Goal: Transaction & Acquisition: Book appointment/travel/reservation

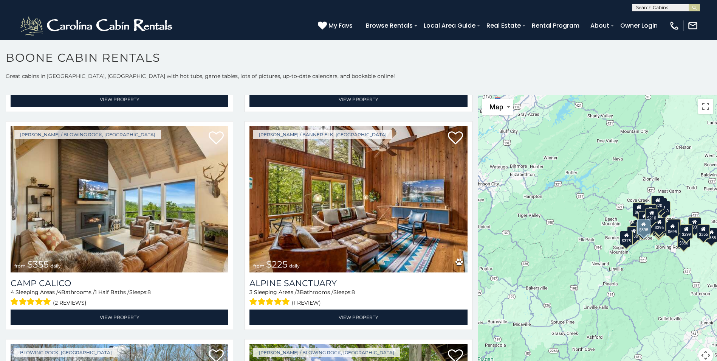
scroll to position [2836, 0]
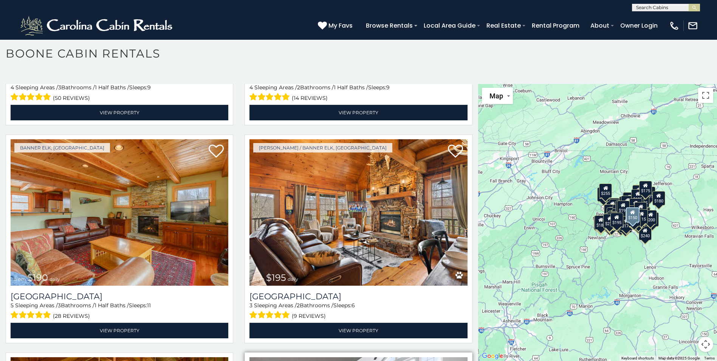
scroll to position [10153, 0]
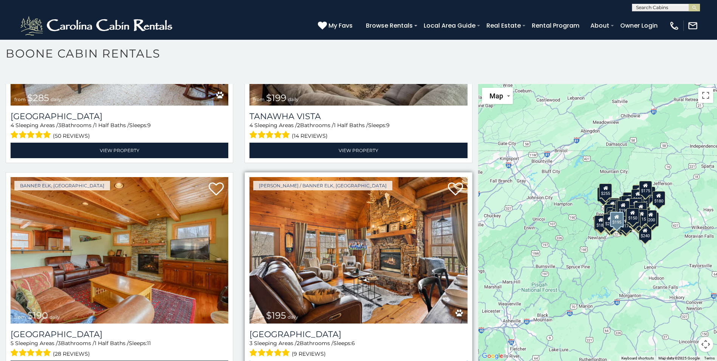
click at [356, 360] on link "View Property" at bounding box center [359, 368] width 218 height 16
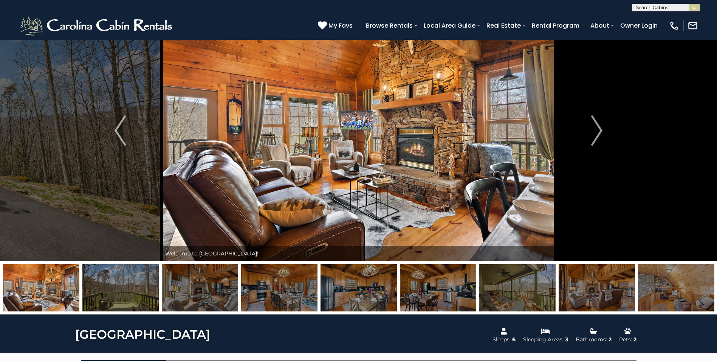
scroll to position [76, 0]
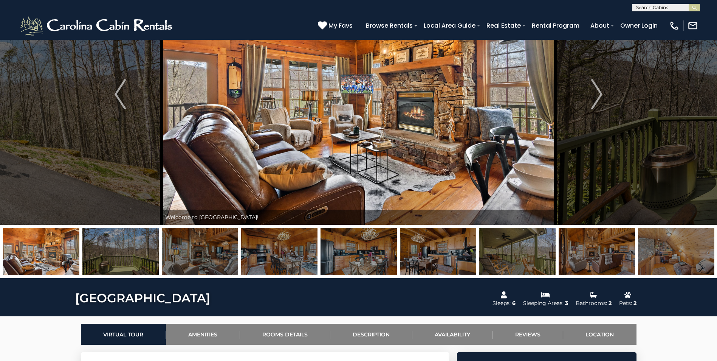
click at [220, 264] on img at bounding box center [200, 251] width 76 height 47
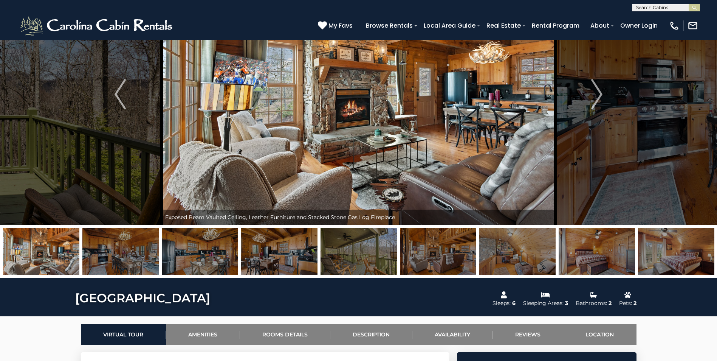
click at [263, 263] on img at bounding box center [279, 251] width 76 height 47
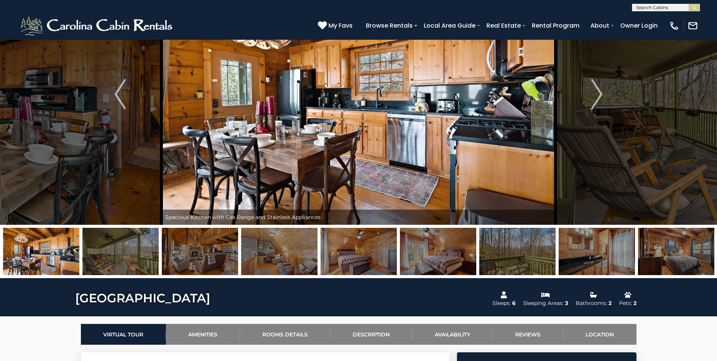
click at [263, 262] on img at bounding box center [279, 251] width 76 height 47
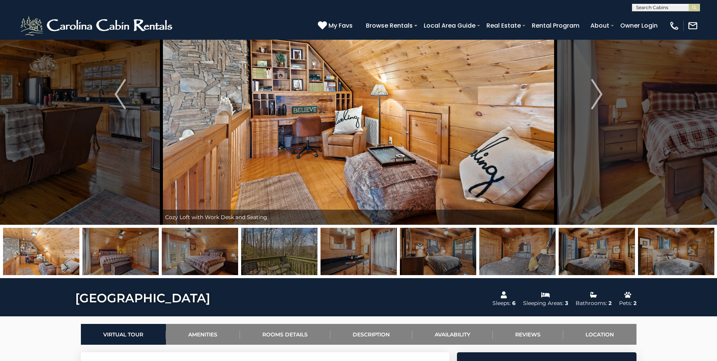
click at [130, 263] on img at bounding box center [120, 251] width 76 height 47
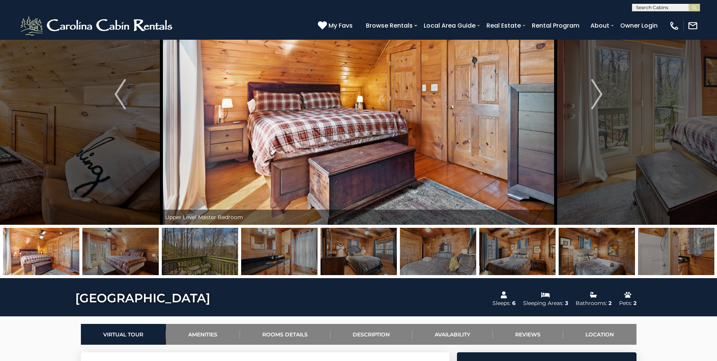
click at [130, 263] on img at bounding box center [120, 251] width 76 height 47
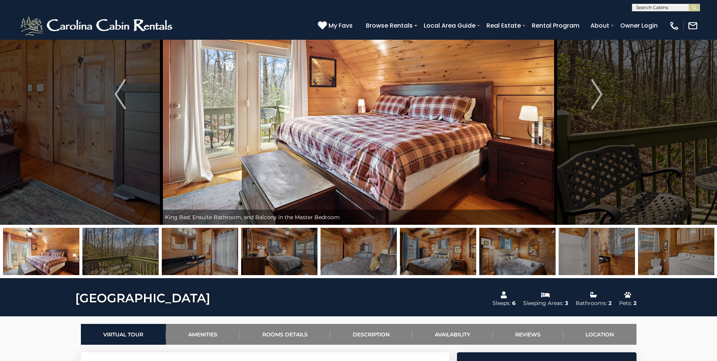
click at [177, 265] on img at bounding box center [200, 251] width 76 height 47
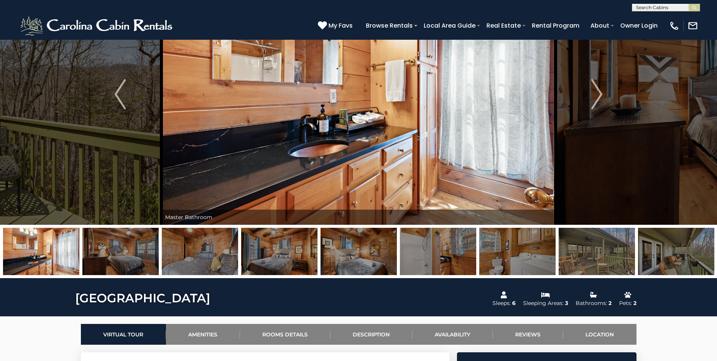
click at [143, 264] on img at bounding box center [120, 251] width 76 height 47
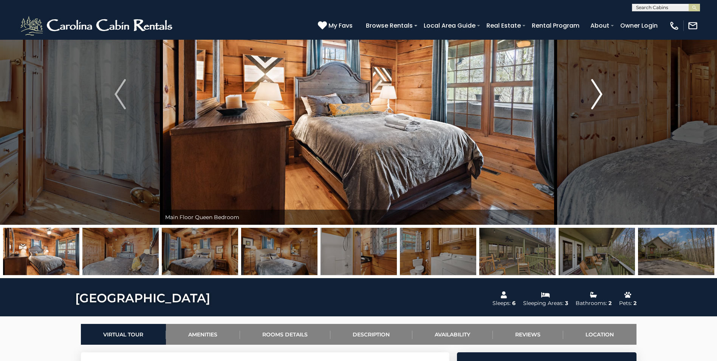
click at [597, 88] on img "Next" at bounding box center [596, 94] width 11 height 30
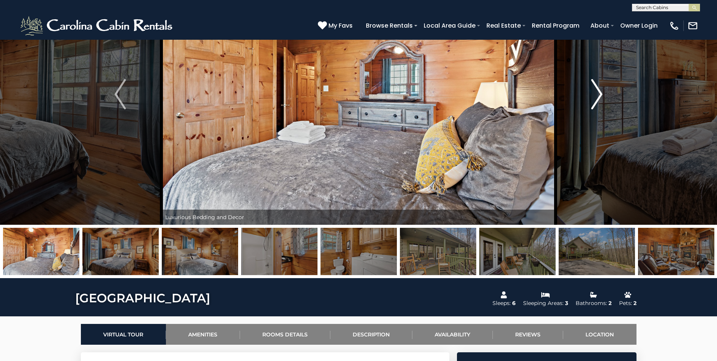
click at [597, 88] on img "Next" at bounding box center [596, 94] width 11 height 30
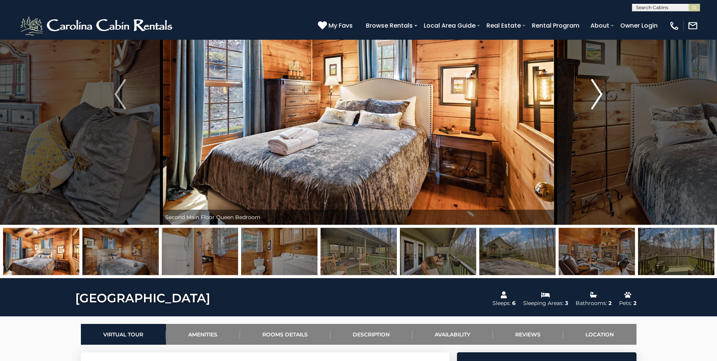
click at [597, 88] on img "Next" at bounding box center [596, 94] width 11 height 30
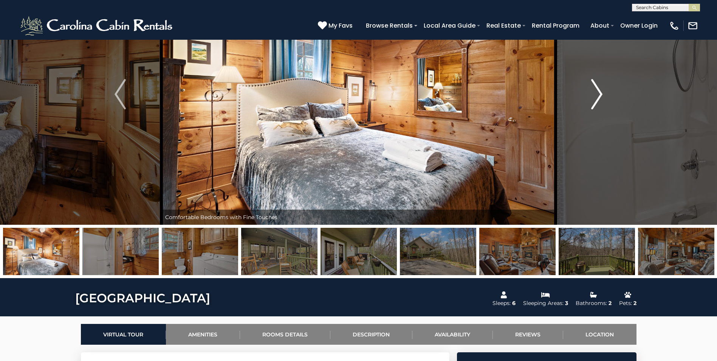
click at [597, 88] on img "Next" at bounding box center [596, 94] width 11 height 30
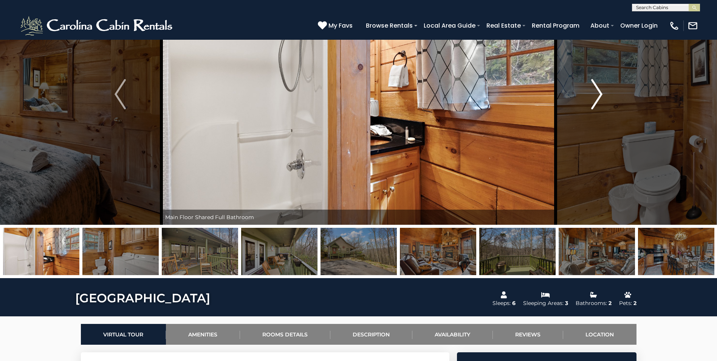
click at [597, 88] on img "Next" at bounding box center [596, 94] width 11 height 30
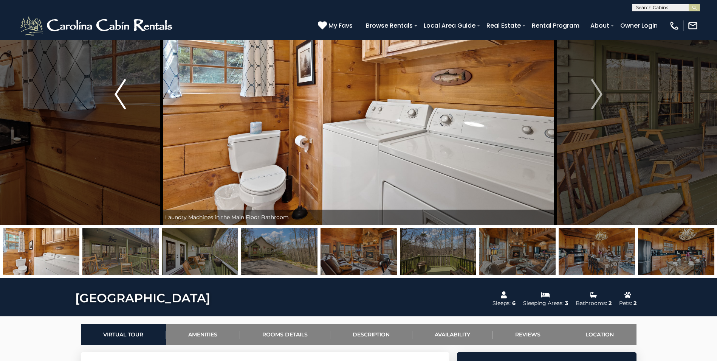
click at [115, 98] on img "Previous" at bounding box center [120, 94] width 11 height 30
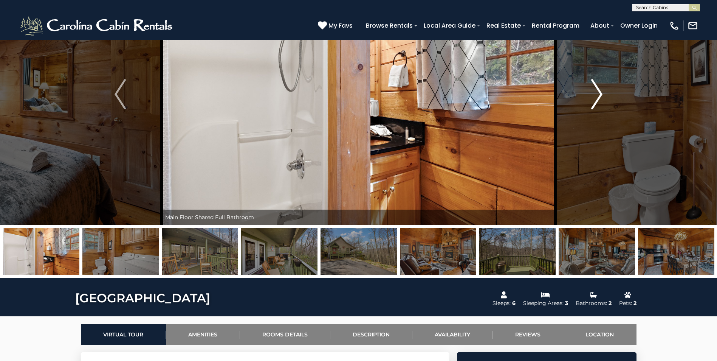
click at [596, 95] on img "Next" at bounding box center [596, 94] width 11 height 30
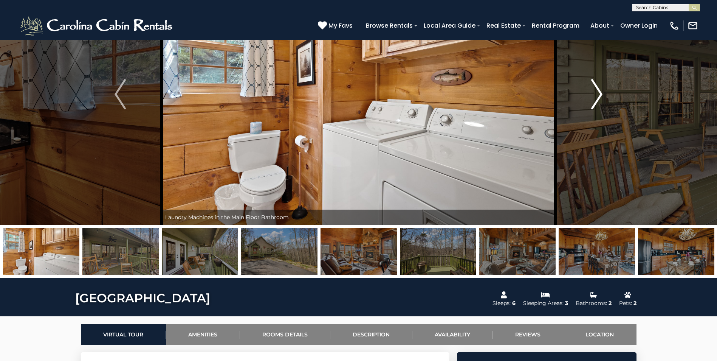
click at [596, 95] on img "Next" at bounding box center [596, 94] width 11 height 30
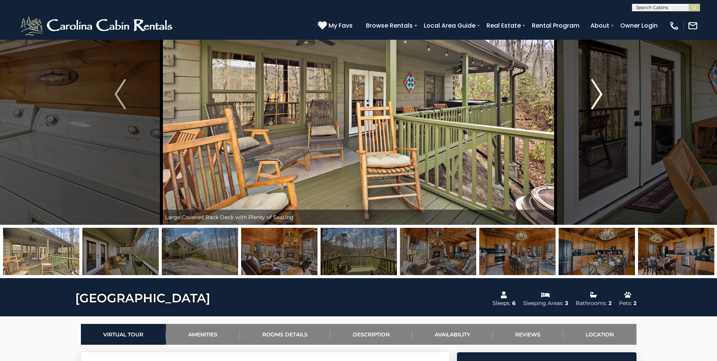
click at [596, 95] on img "Next" at bounding box center [596, 94] width 11 height 30
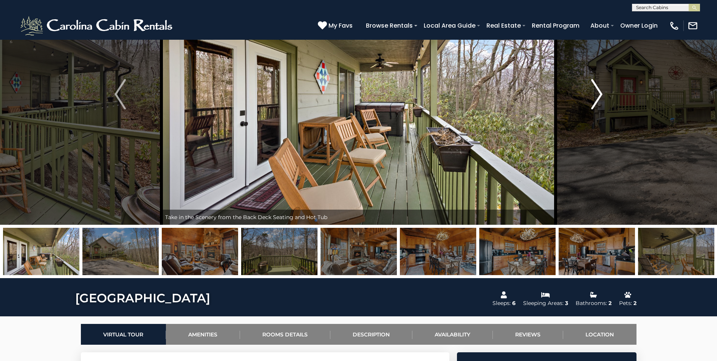
click at [596, 95] on img "Next" at bounding box center [596, 94] width 11 height 30
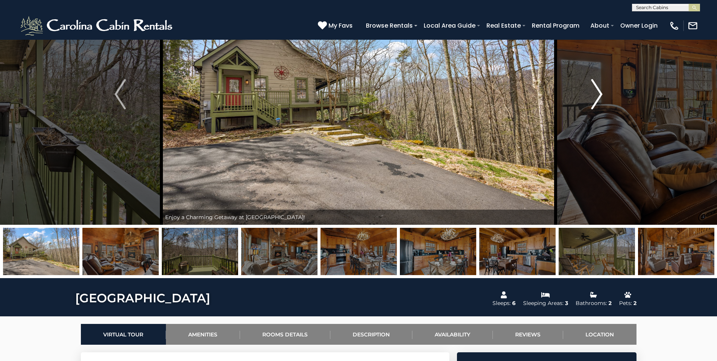
click at [596, 95] on img "Next" at bounding box center [596, 94] width 11 height 30
